Goal: Task Accomplishment & Management: Manage account settings

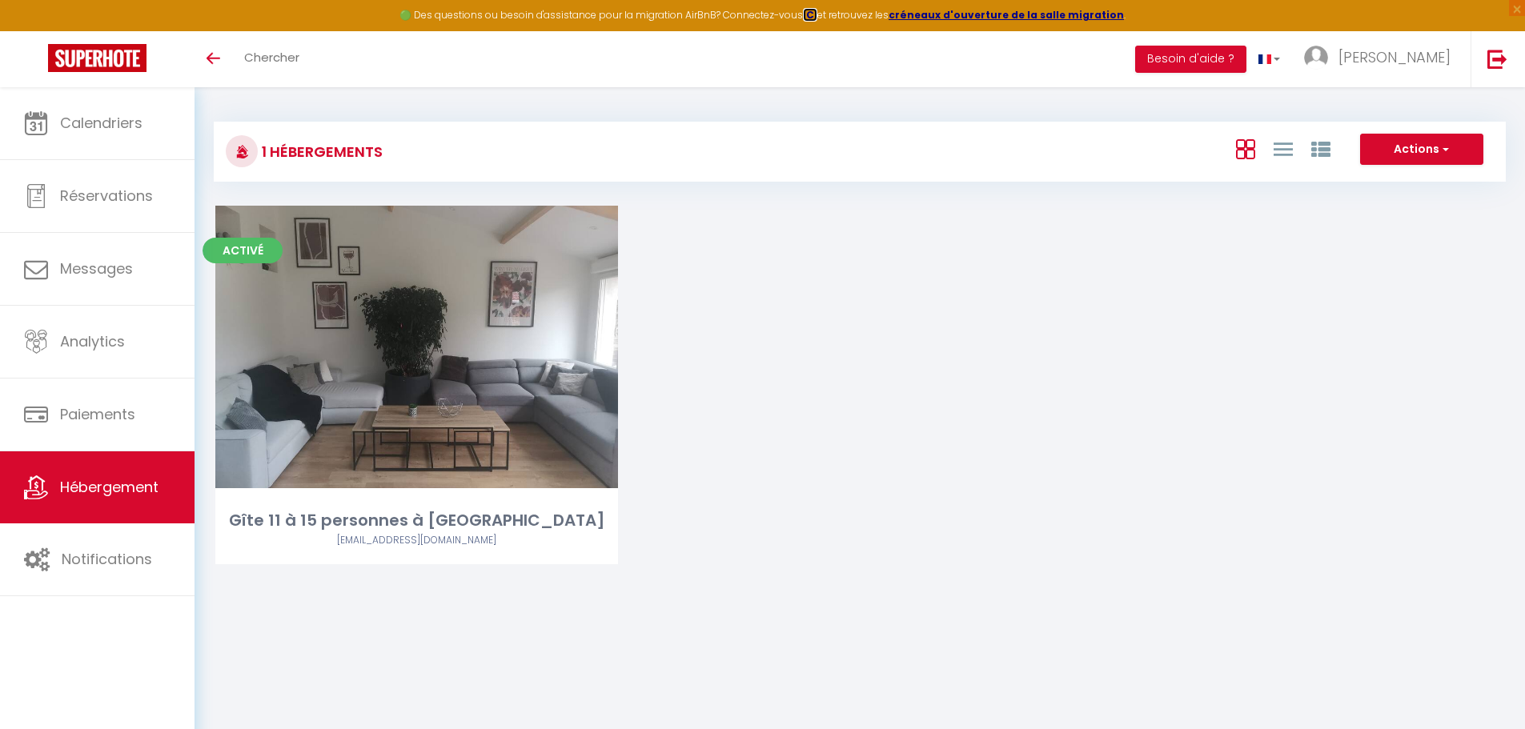
click at [817, 16] on strong "ICI" at bounding box center [810, 15] width 14 height 14
click at [223, 58] on link "Toggle menubar" at bounding box center [214, 59] width 38 height 56
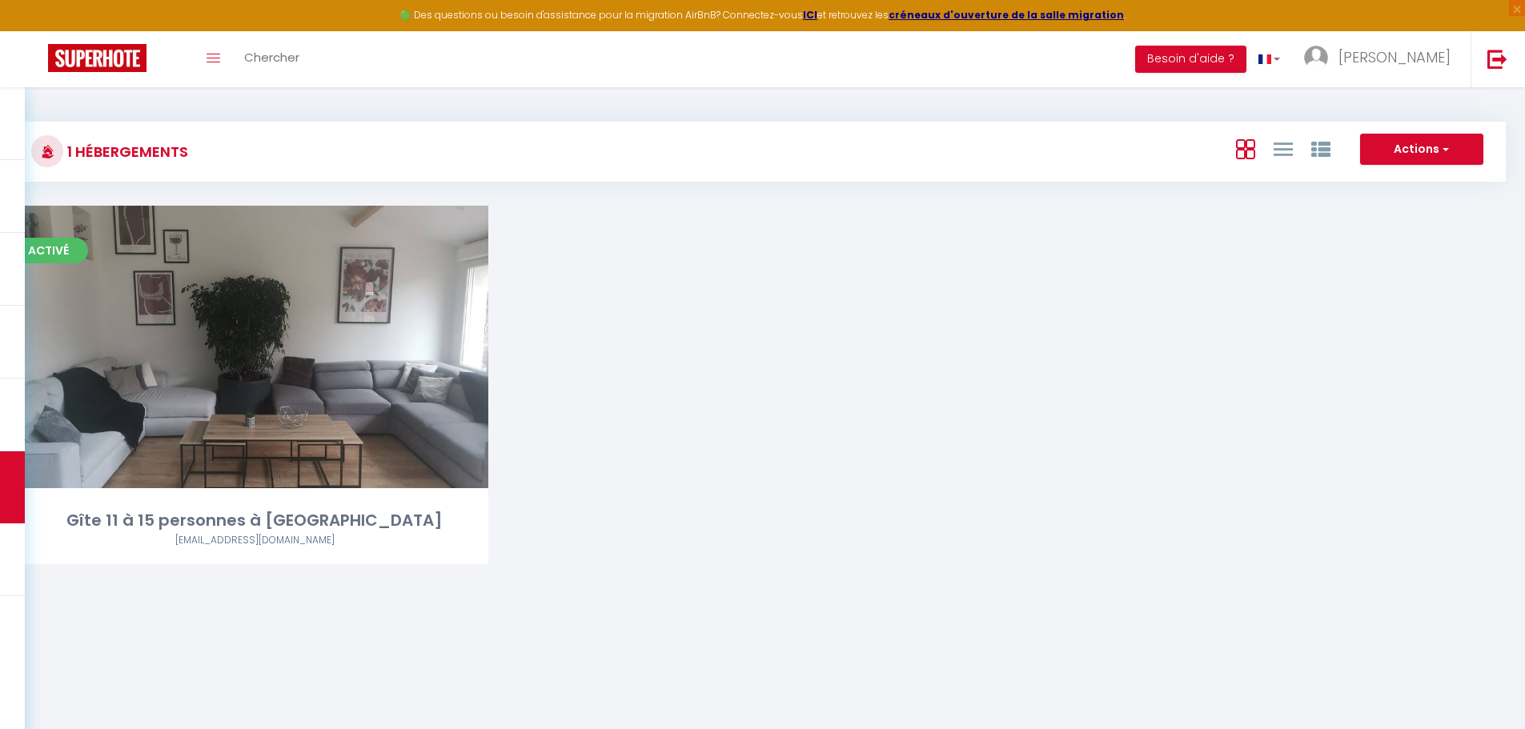
click at [1370, 130] on div "1 Hébergements Actions Créer un Hébergement Nouveau groupe" at bounding box center [762, 152] width 1487 height 60
click at [1387, 138] on button "Actions" at bounding box center [1421, 150] width 123 height 32
drag, startPoint x: 1004, startPoint y: 262, endPoint x: 240, endPoint y: 208, distance: 765.6
click at [996, 262] on div "Activé Editer Gîte 11 à 15 personnes à [GEOGRAPHIC_DATA] [EMAIL_ADDRESS][DOMAIN…" at bounding box center [762, 405] width 1523 height 399
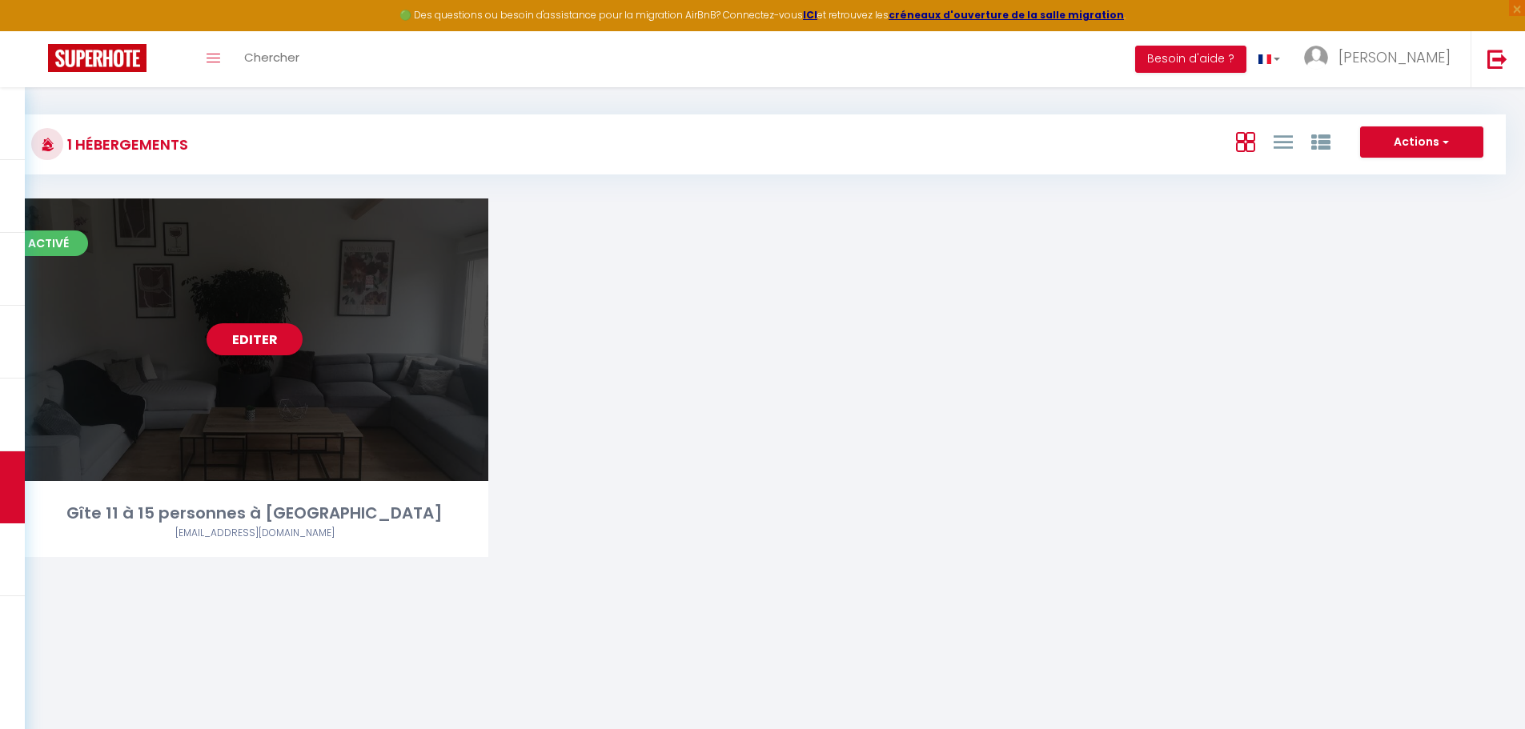
drag, startPoint x: 381, startPoint y: 336, endPoint x: 199, endPoint y: 315, distance: 183.7
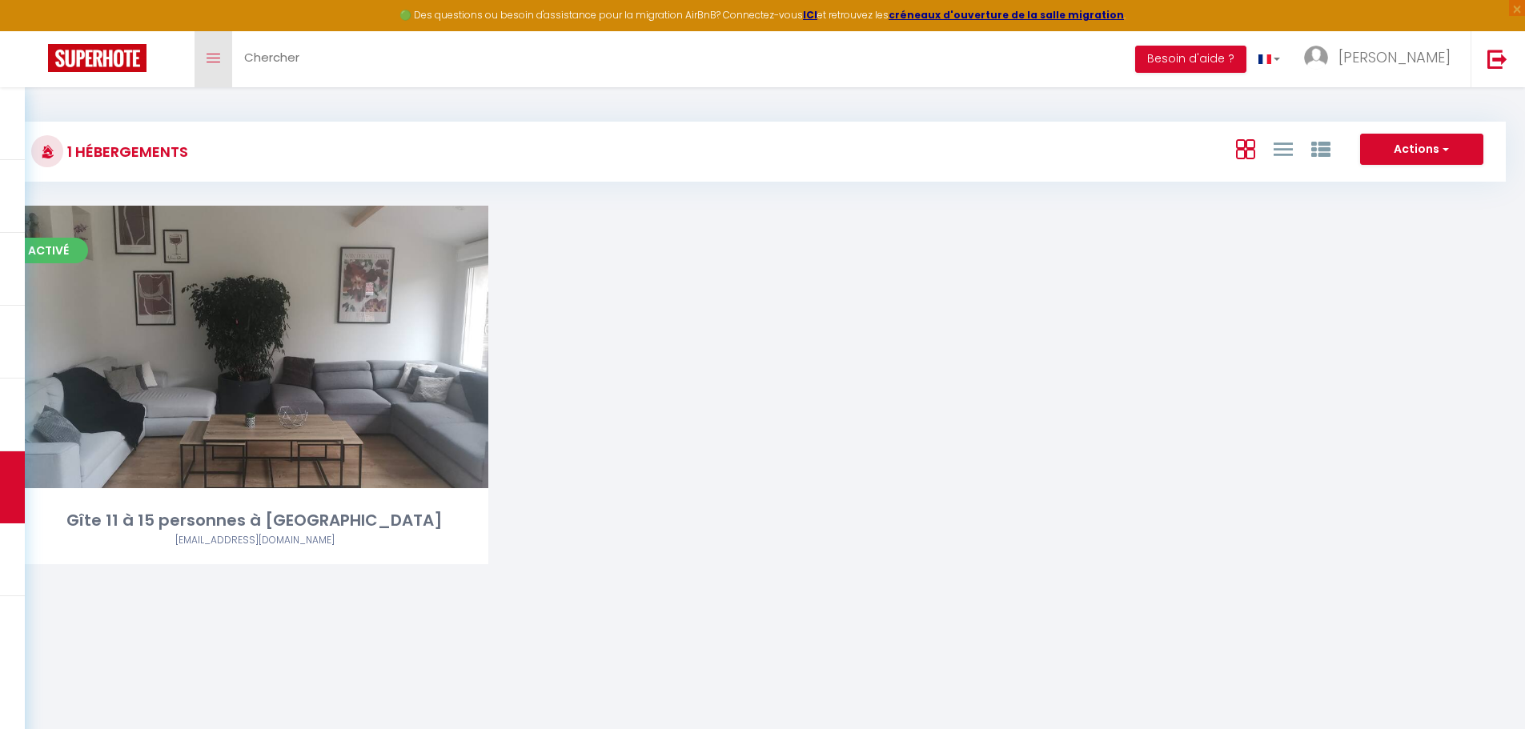
click at [224, 54] on link "Toggle menubar" at bounding box center [214, 59] width 38 height 56
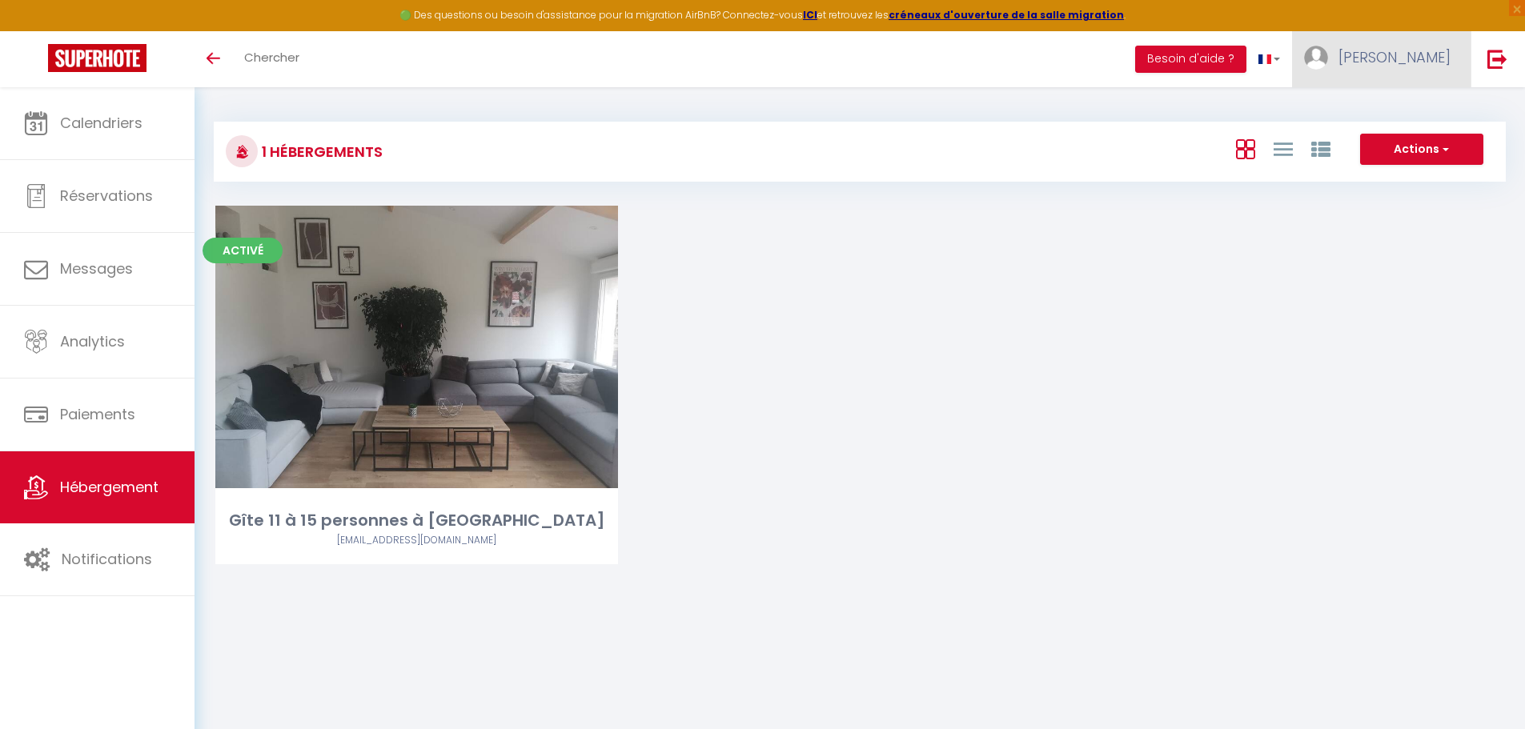
click at [1411, 56] on span "[PERSON_NAME]" at bounding box center [1395, 57] width 112 height 20
click at [1413, 114] on link "Paramètres" at bounding box center [1406, 111] width 118 height 27
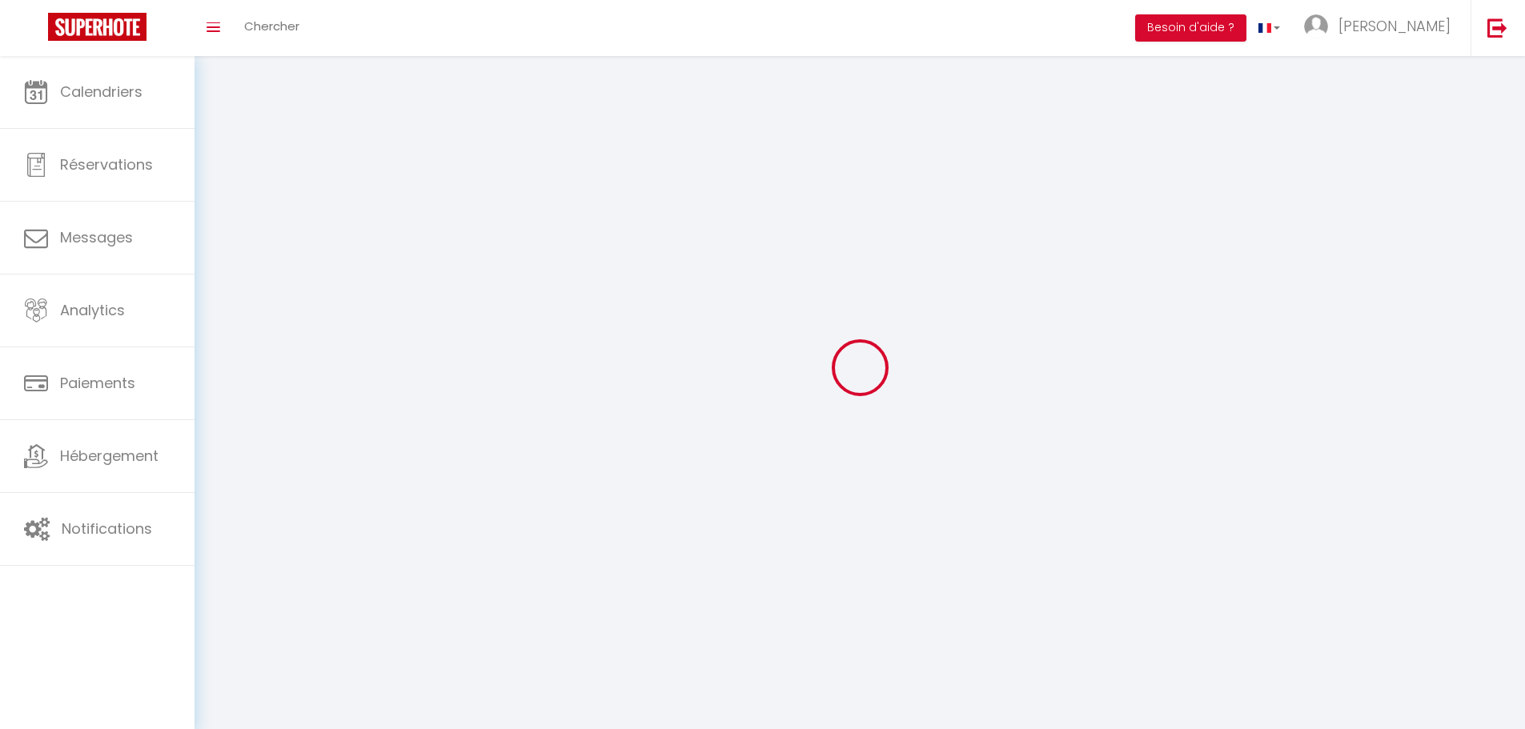
type input "[PERSON_NAME]"
type input "LEDOUX"
type input "0664769833"
type input "31 rue Mallet"
type input "80330"
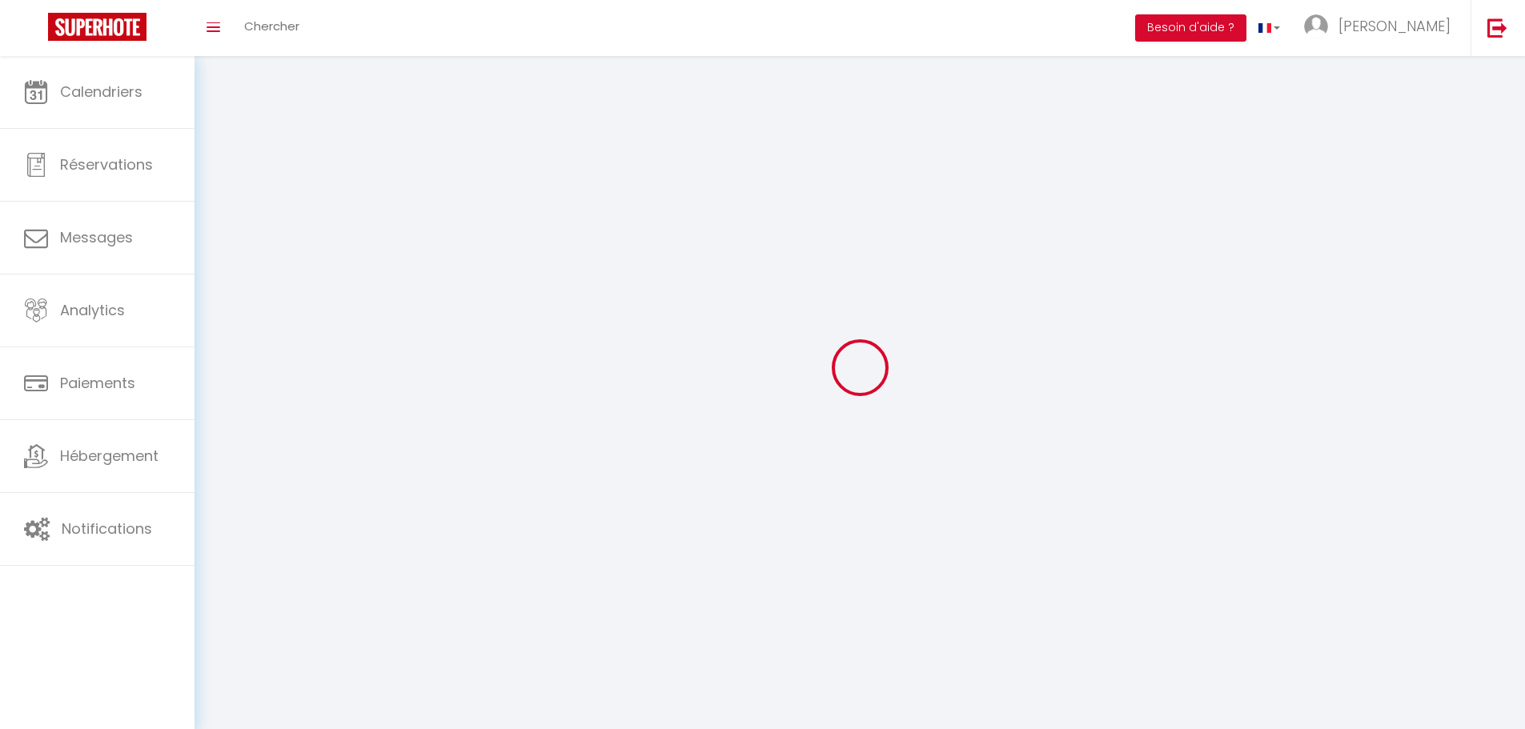
type input "CAGNY"
type input "xZZk5zwqaXhywDarhxLkFqbWp"
type input "EGWXef73Zj2jFXQmoqYhqQOWC"
select select "1"
select select "28"
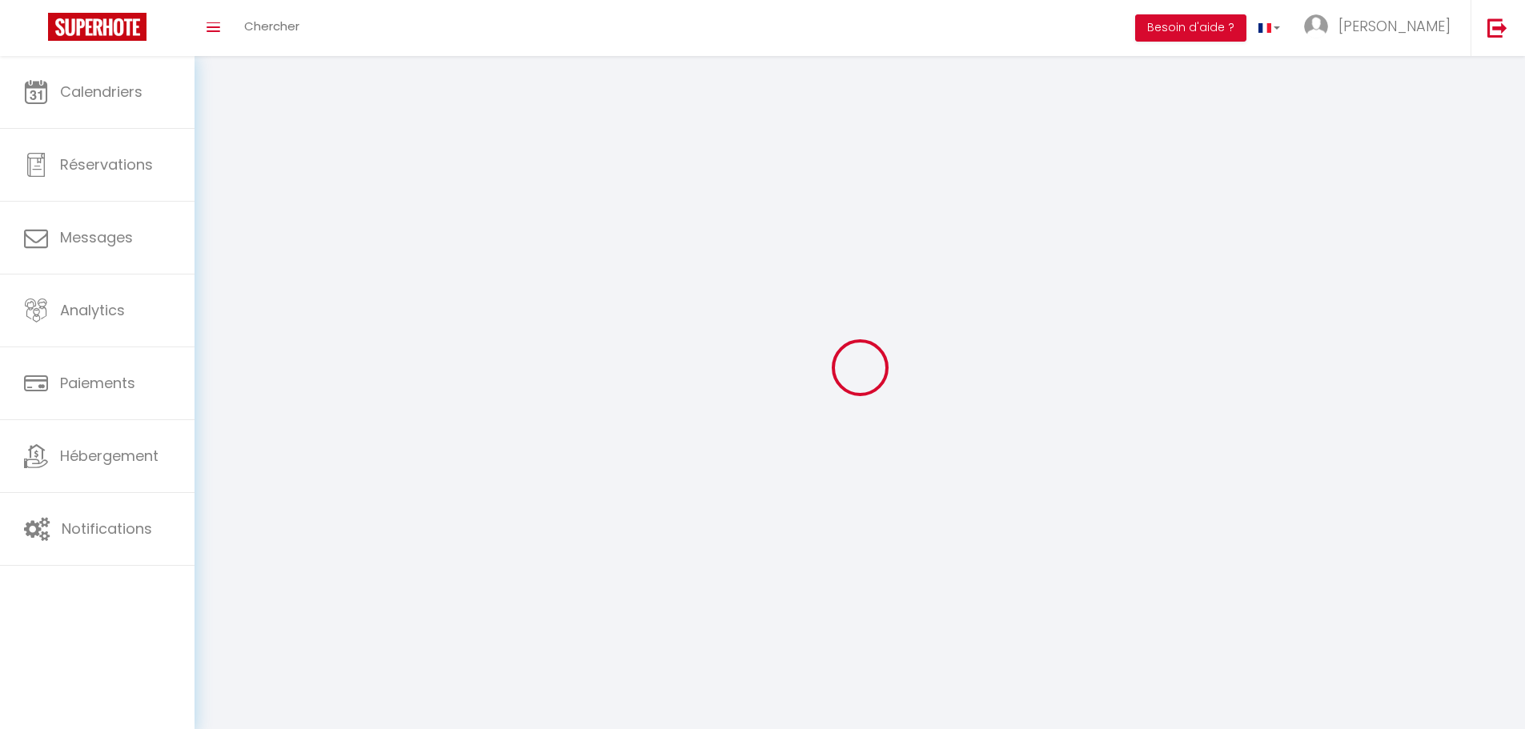
select select "fr"
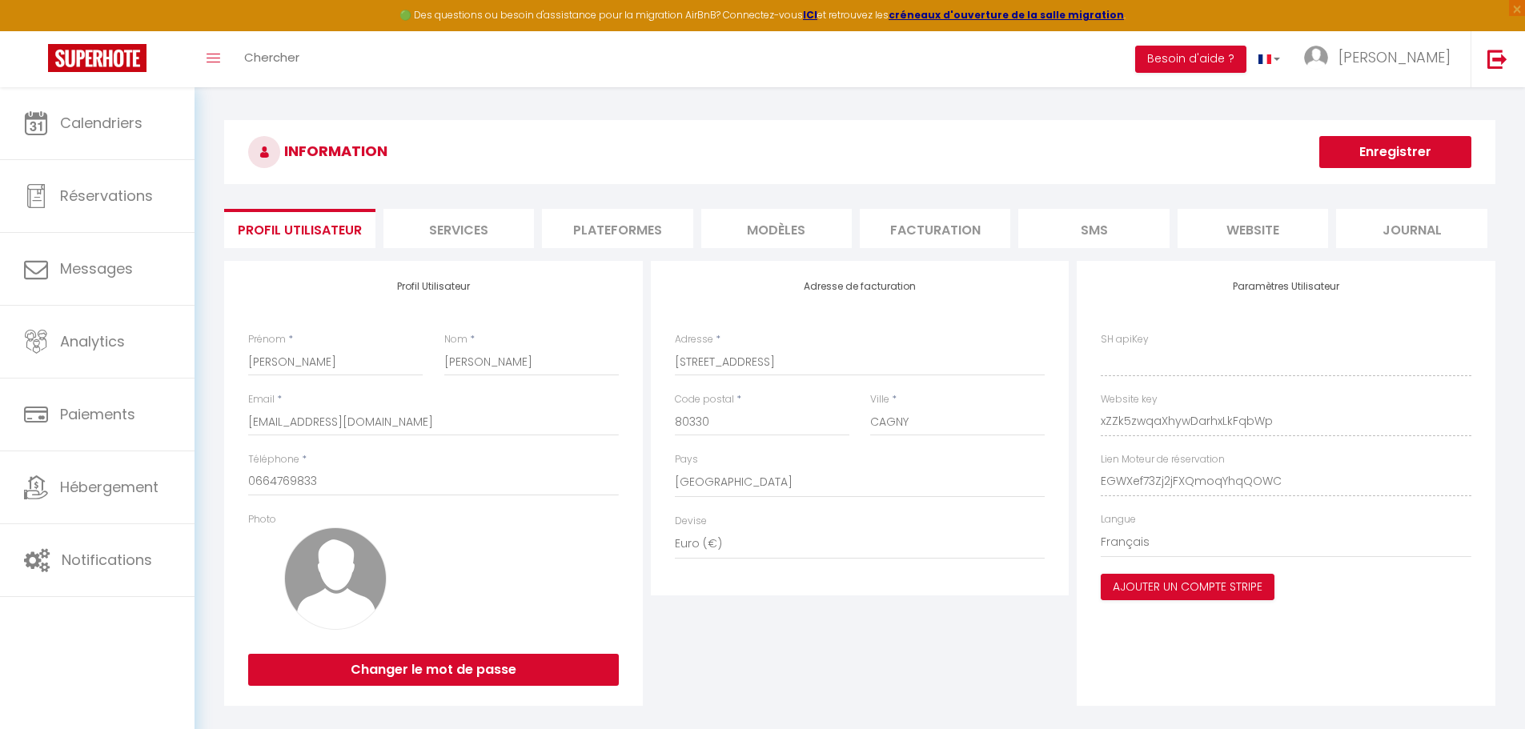
type input "xZZk5zwqaXhywDarhxLkFqbWp"
type input "EGWXef73Zj2jFXQmoqYhqQOWC"
type input "https://app.superhote.com/#/get-available-rentals/EGWXef73Zj2jFXQmoqYhqQOWC"
click at [645, 222] on li "Plateformes" at bounding box center [617, 228] width 151 height 39
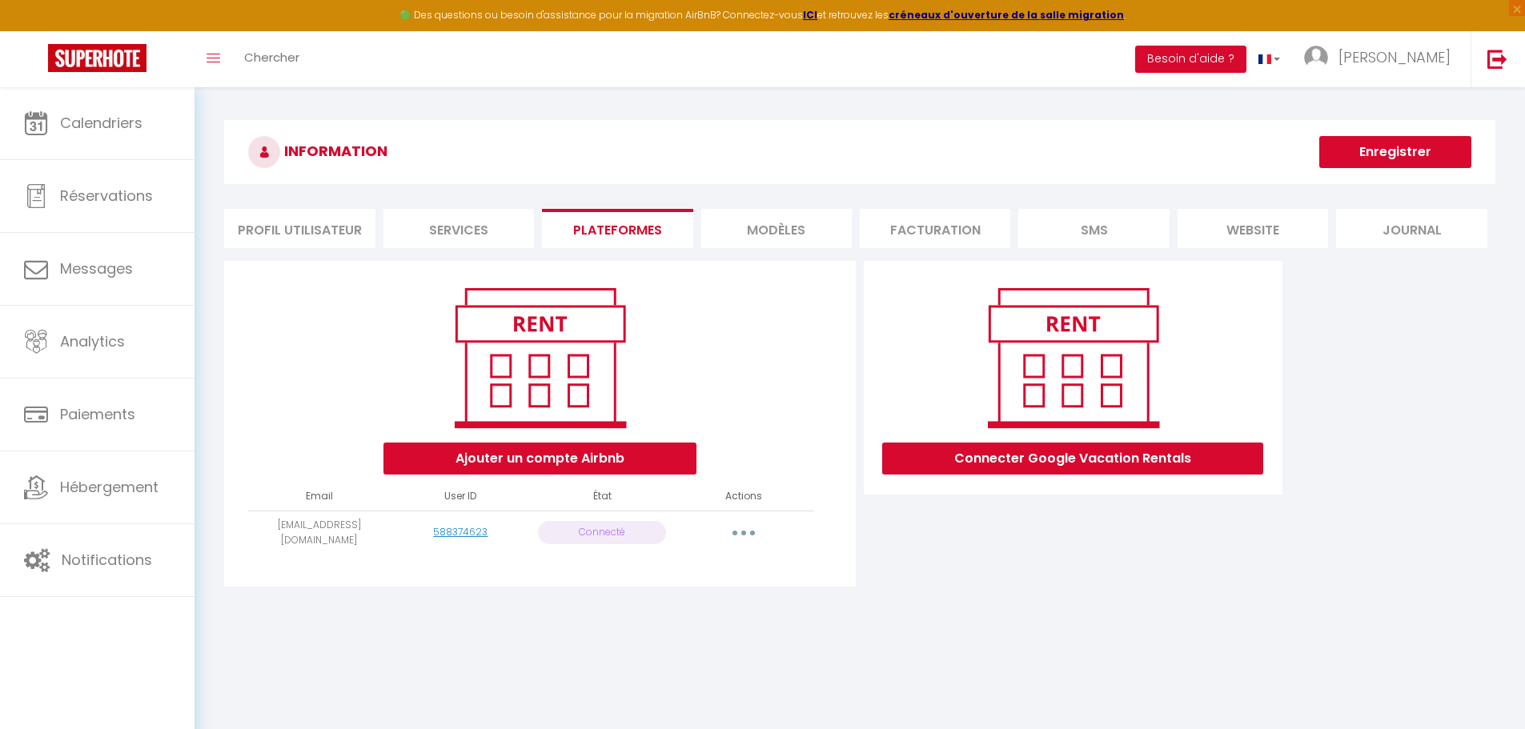
click at [748, 529] on button "button" at bounding box center [743, 533] width 45 height 26
click at [678, 626] on link "Reconnecter le compte" at bounding box center [672, 626] width 177 height 27
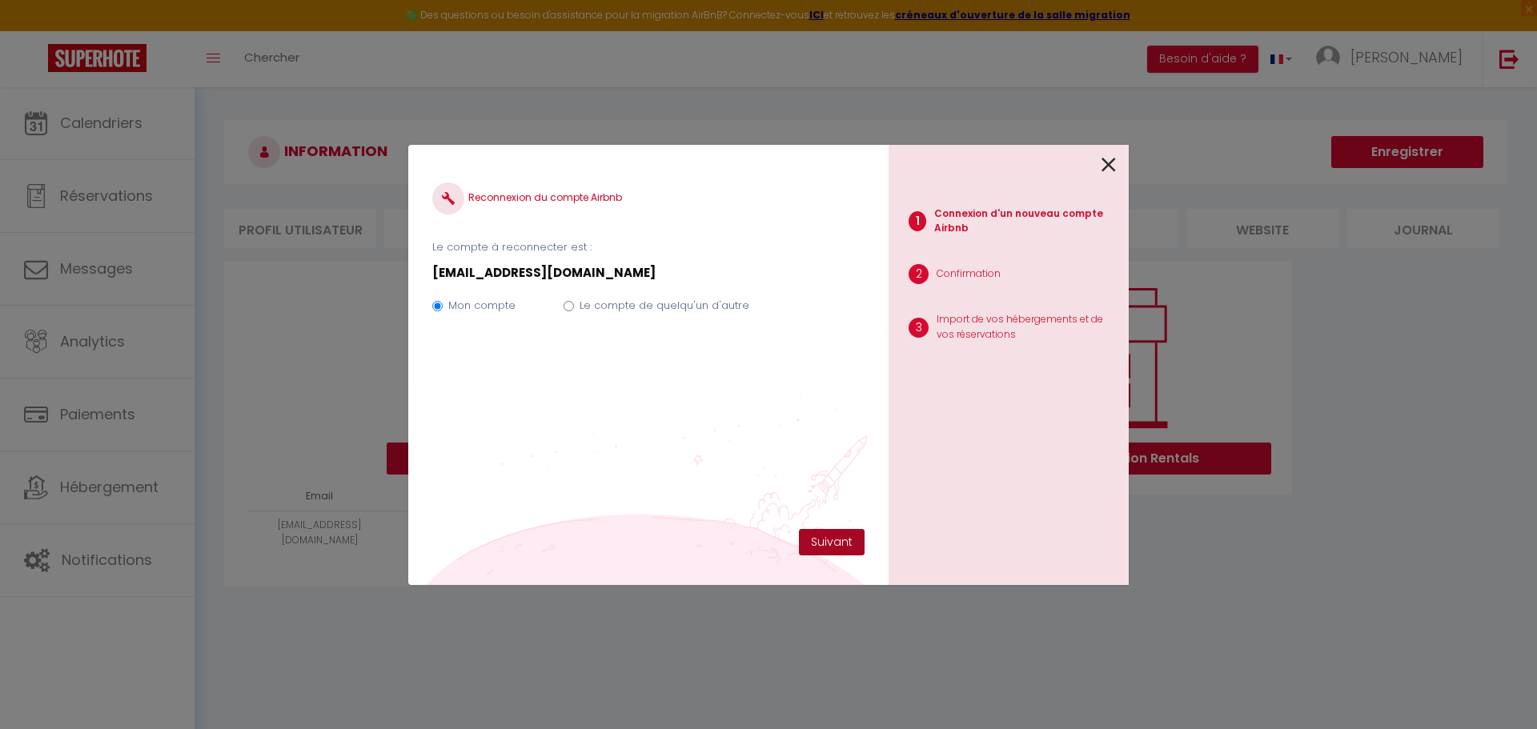
click at [821, 545] on button "Suivant" at bounding box center [832, 542] width 66 height 27
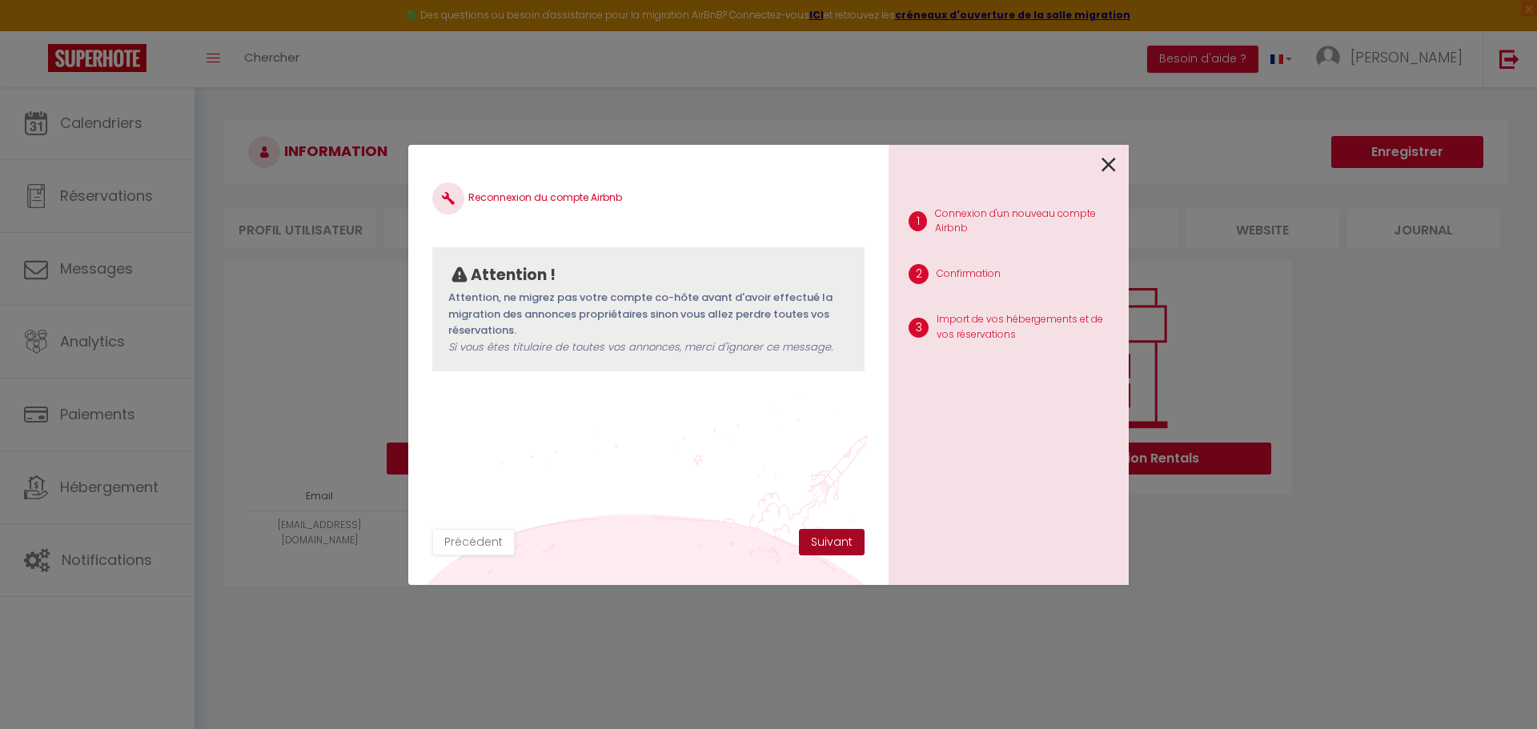
click at [837, 539] on button "Suivant" at bounding box center [832, 542] width 66 height 27
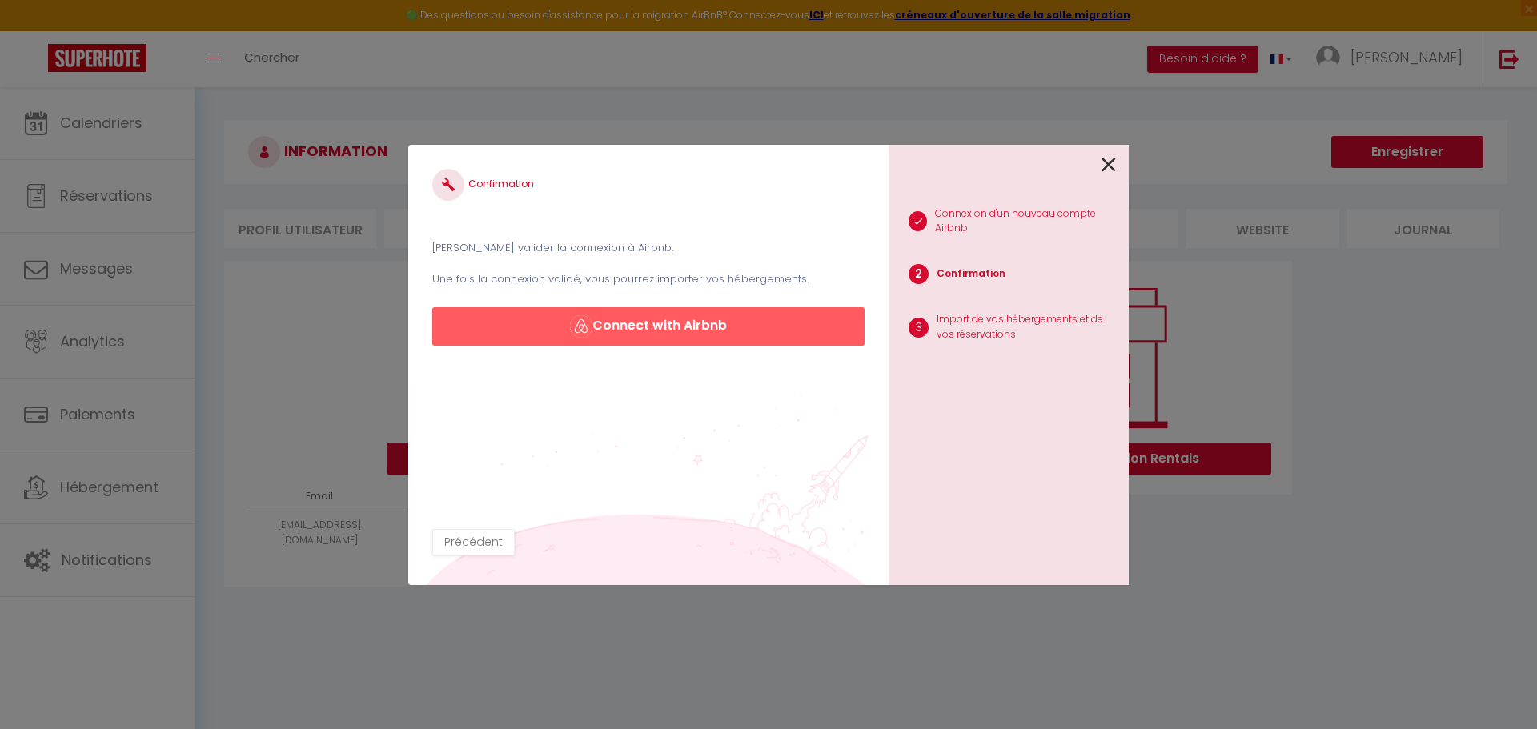
drag, startPoint x: 460, startPoint y: 249, endPoint x: 610, endPoint y: 245, distance: 149.8
click at [610, 245] on p "Veuillez valider la connexion à Airbnb." at bounding box center [648, 248] width 432 height 16
click at [466, 273] on p "Une fois la connexion validé, vous pourrez importer vos hébergements." at bounding box center [648, 279] width 432 height 16
drag, startPoint x: 444, startPoint y: 279, endPoint x: 774, endPoint y: 280, distance: 329.8
click at [774, 280] on p "Une fois la connexion validé, vous pourrez importer vos hébergements." at bounding box center [648, 279] width 432 height 16
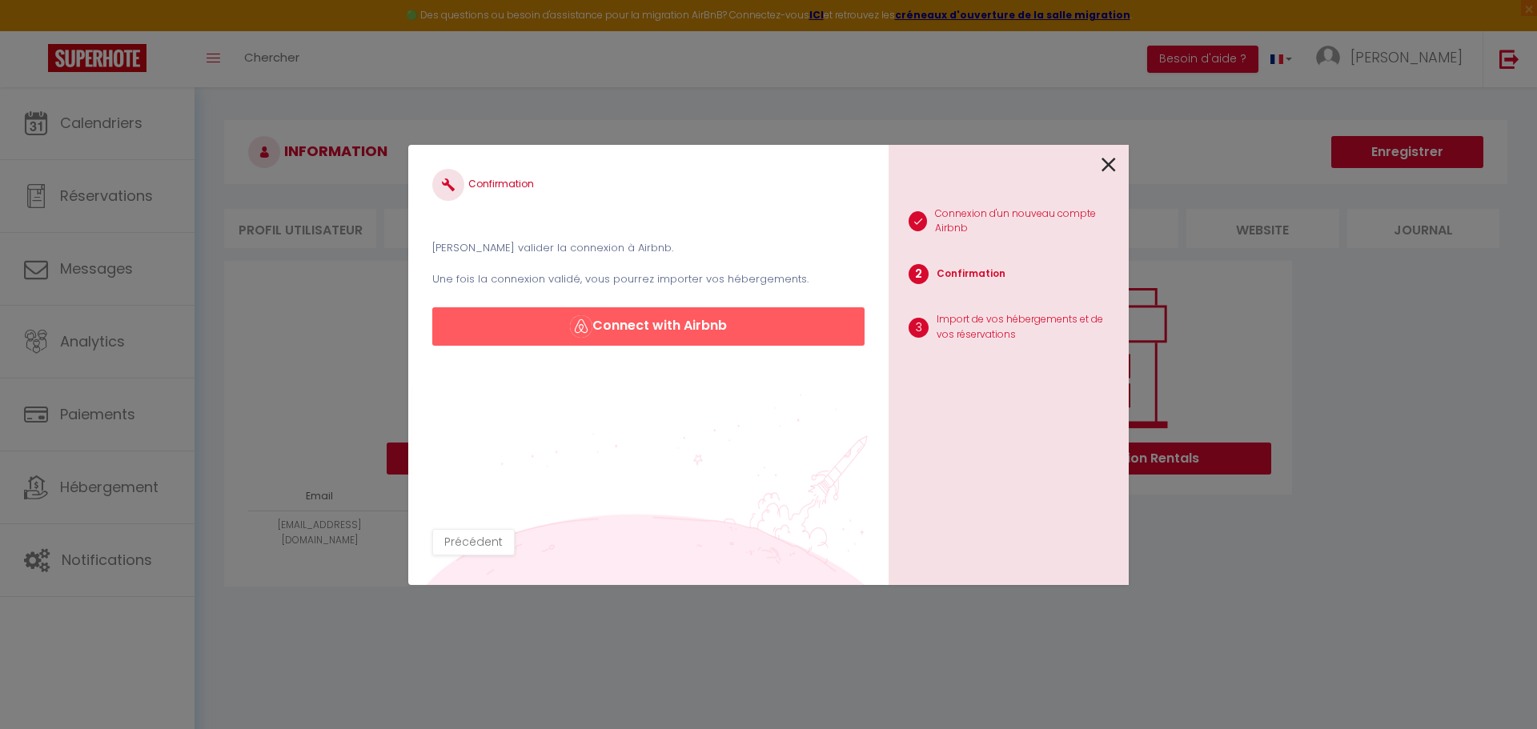
click at [772, 282] on p "Une fois la connexion validé, vous pourrez importer vos hébergements." at bounding box center [648, 279] width 432 height 16
click at [714, 281] on p "Une fois la connexion validé, vous pourrez importer vos hébergements." at bounding box center [648, 279] width 432 height 16
click at [670, 322] on button "Connect with Airbnb" at bounding box center [648, 326] width 432 height 38
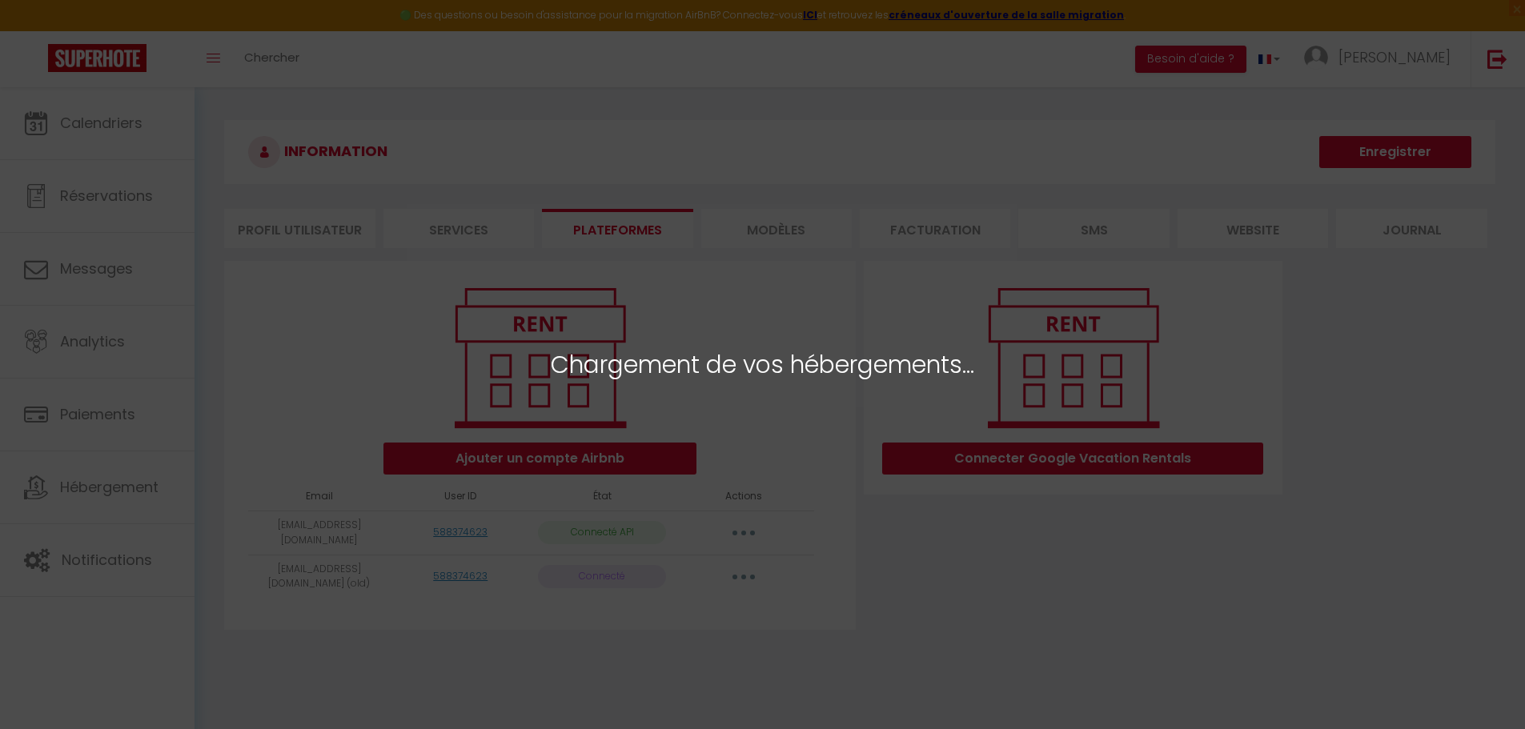
select select "55219"
select select
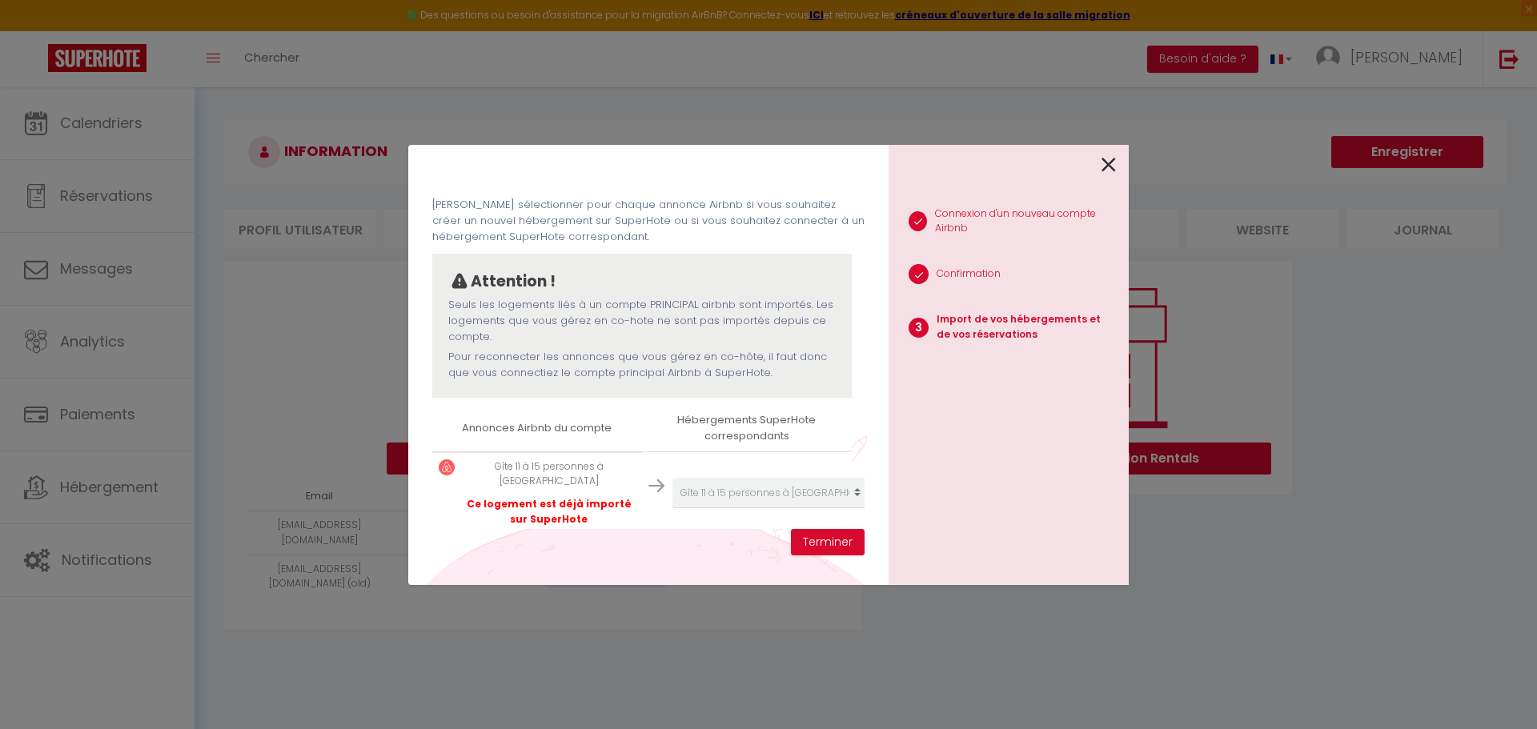
scroll to position [91, 0]
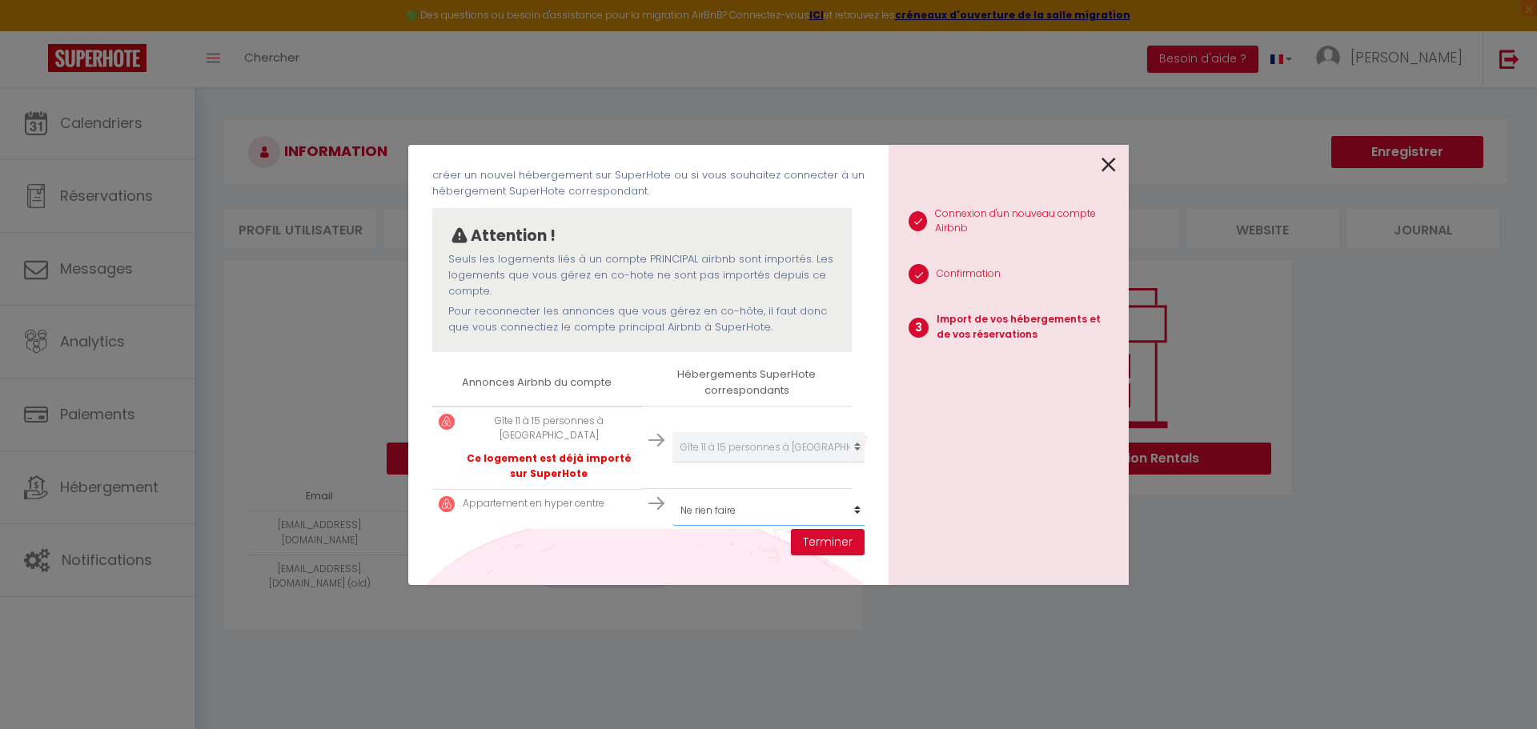
click at [706, 496] on select "Créer un nouvel hébergement Ne rien faire Gîte 11 à 15 personnes à Amiens" at bounding box center [770, 511] width 197 height 30
click at [696, 542] on div "Importer de vos hébergements et de vos réservations Veuillez sélectionner pour …" at bounding box center [648, 365] width 480 height 440
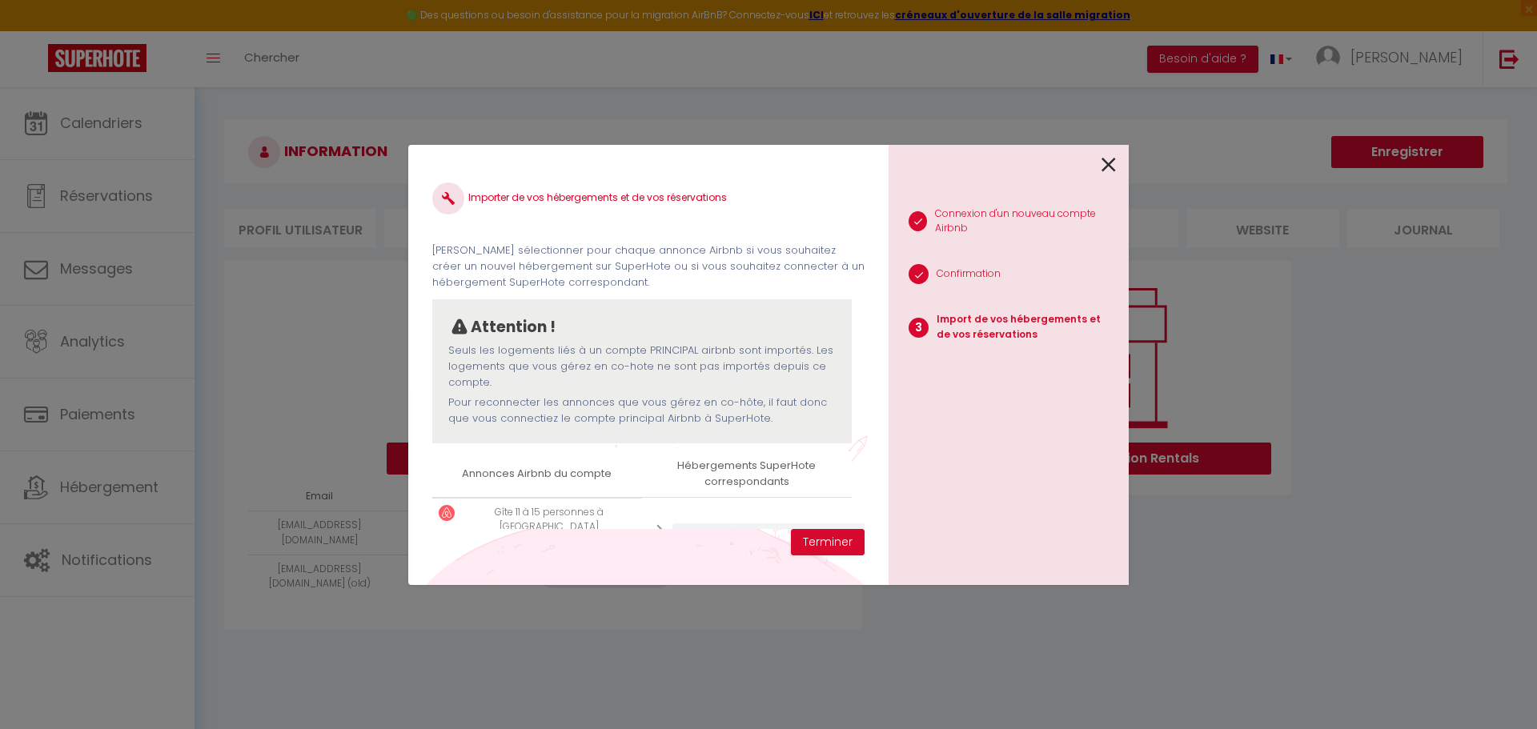
drag, startPoint x: 465, startPoint y: 246, endPoint x: 579, endPoint y: 291, distance: 122.2
click at [605, 281] on p "Veuillez sélectionner pour chaque annonce Airbnb si vous souhaitez créer un nou…" at bounding box center [648, 267] width 432 height 49
click at [508, 320] on p "Attention !" at bounding box center [513, 327] width 85 height 24
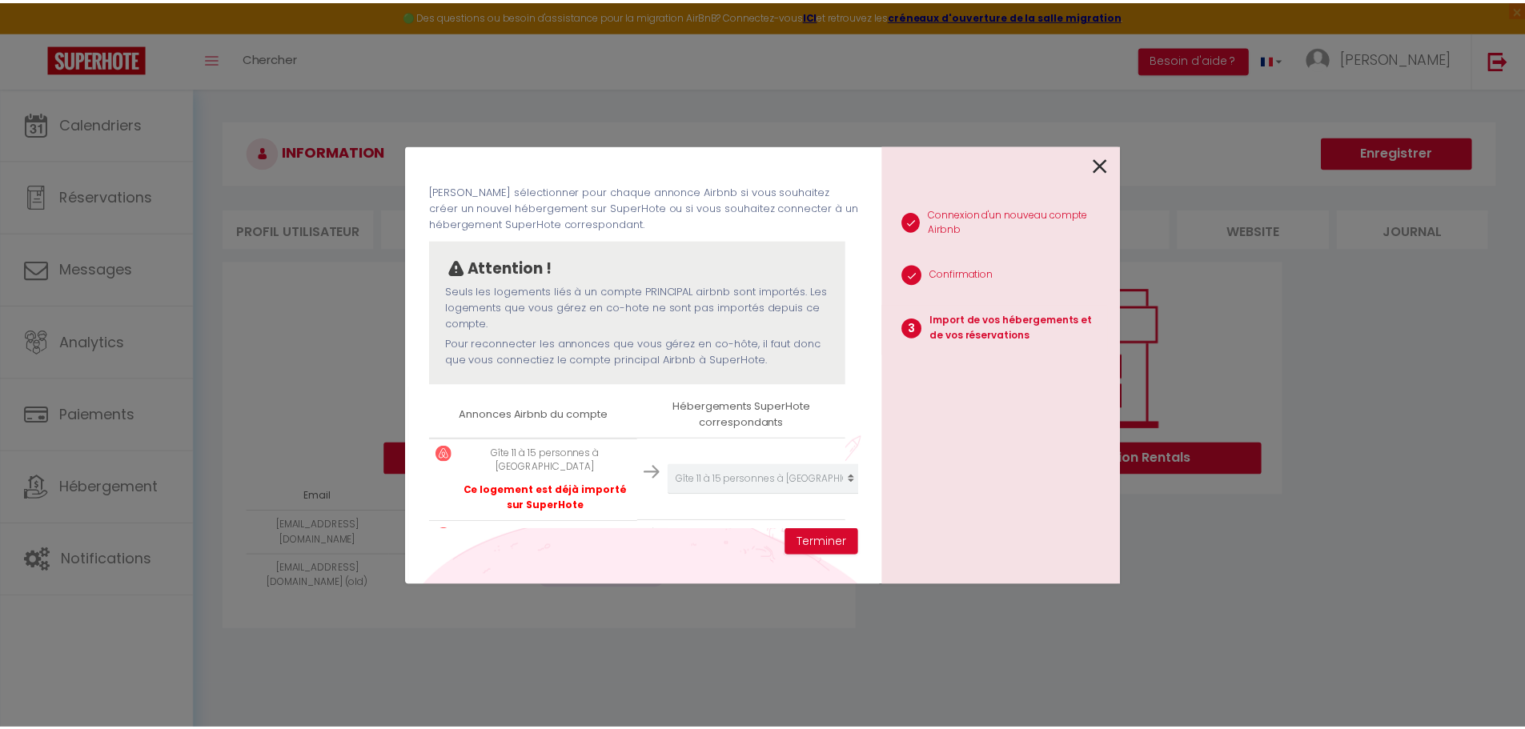
scroll to position [91, 0]
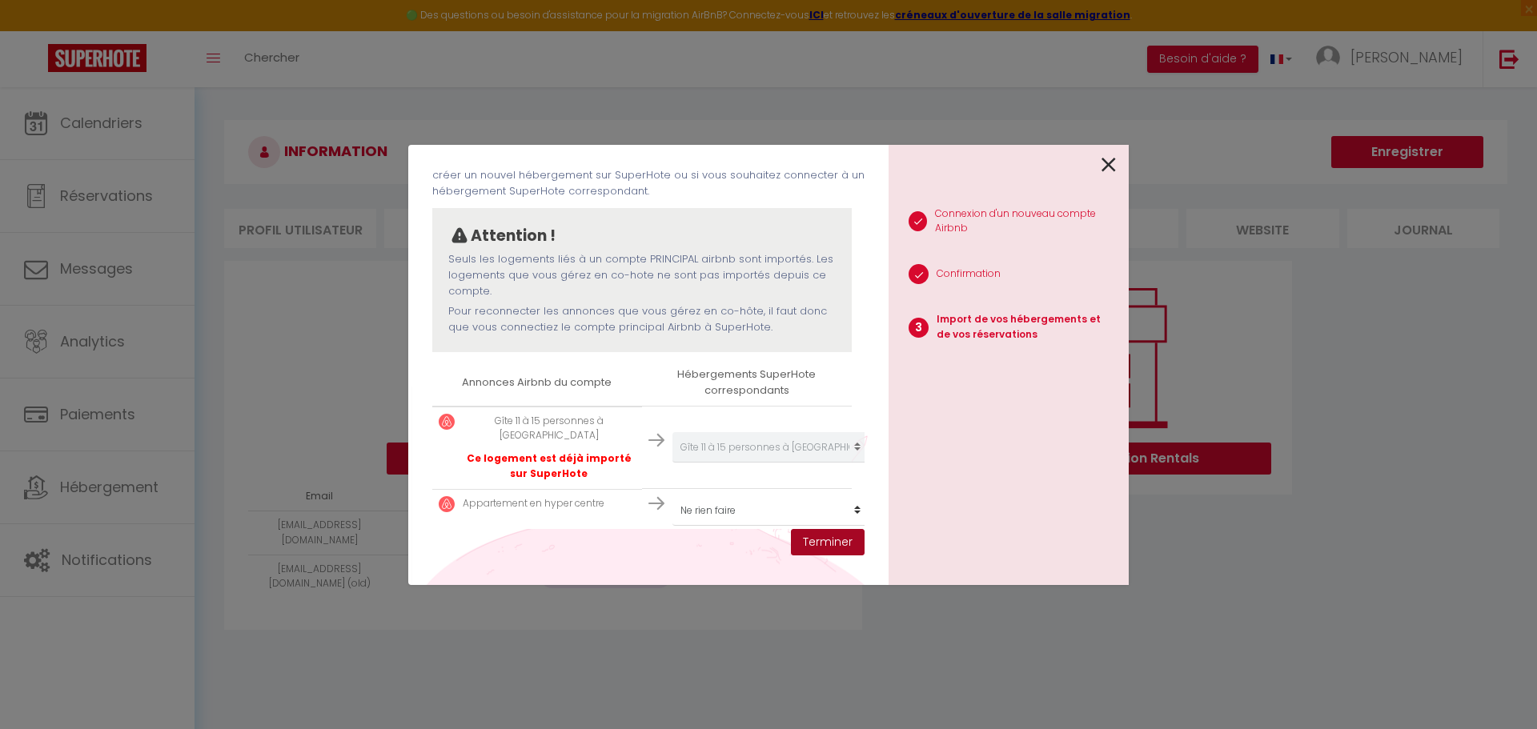
click at [825, 545] on button "Terminer" at bounding box center [828, 542] width 74 height 27
